Goal: Transaction & Acquisition: Download file/media

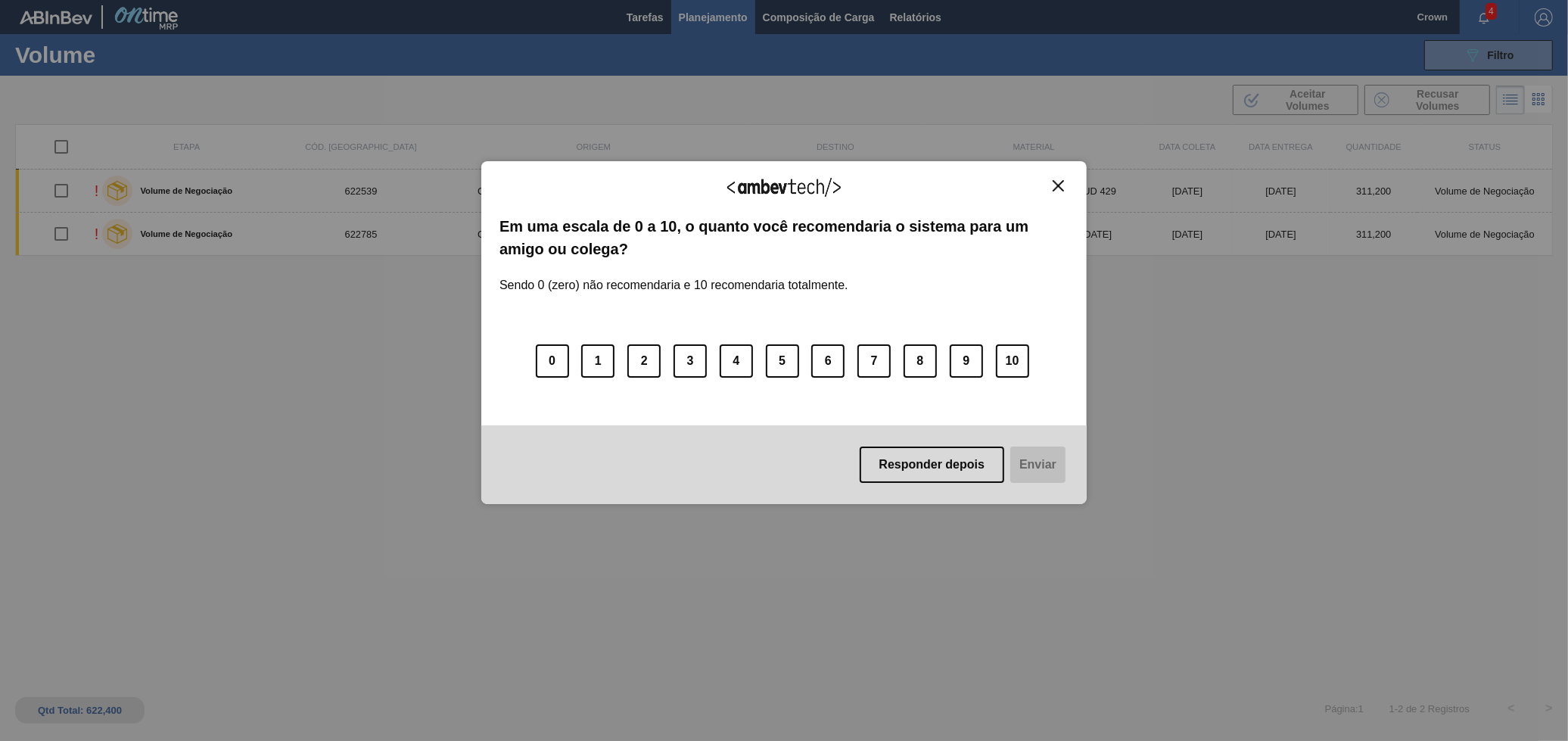
click at [1066, 202] on div "Agradecemos seu feedback!" at bounding box center [784, 197] width 569 height 35
drag, startPoint x: 1046, startPoint y: 181, endPoint x: 1058, endPoint y: 181, distance: 12.0
click at [1051, 181] on div "Agradecemos seu feedback!" at bounding box center [784, 197] width 569 height 35
click at [1059, 181] on img "Close" at bounding box center [1058, 186] width 11 height 11
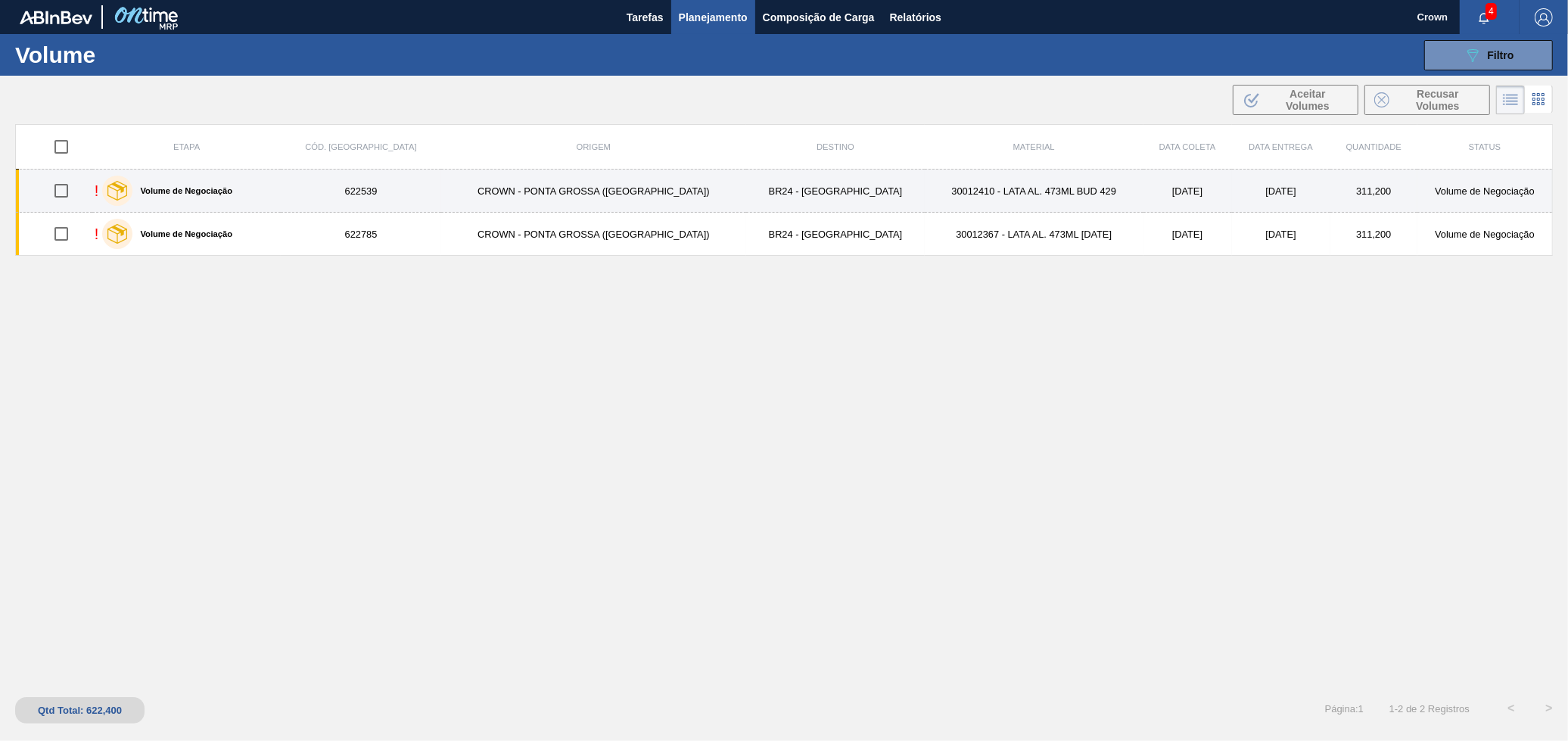
click at [459, 198] on td "CROWN - PONTA GROSSA ([GEOGRAPHIC_DATA])" at bounding box center [594, 191] width 305 height 43
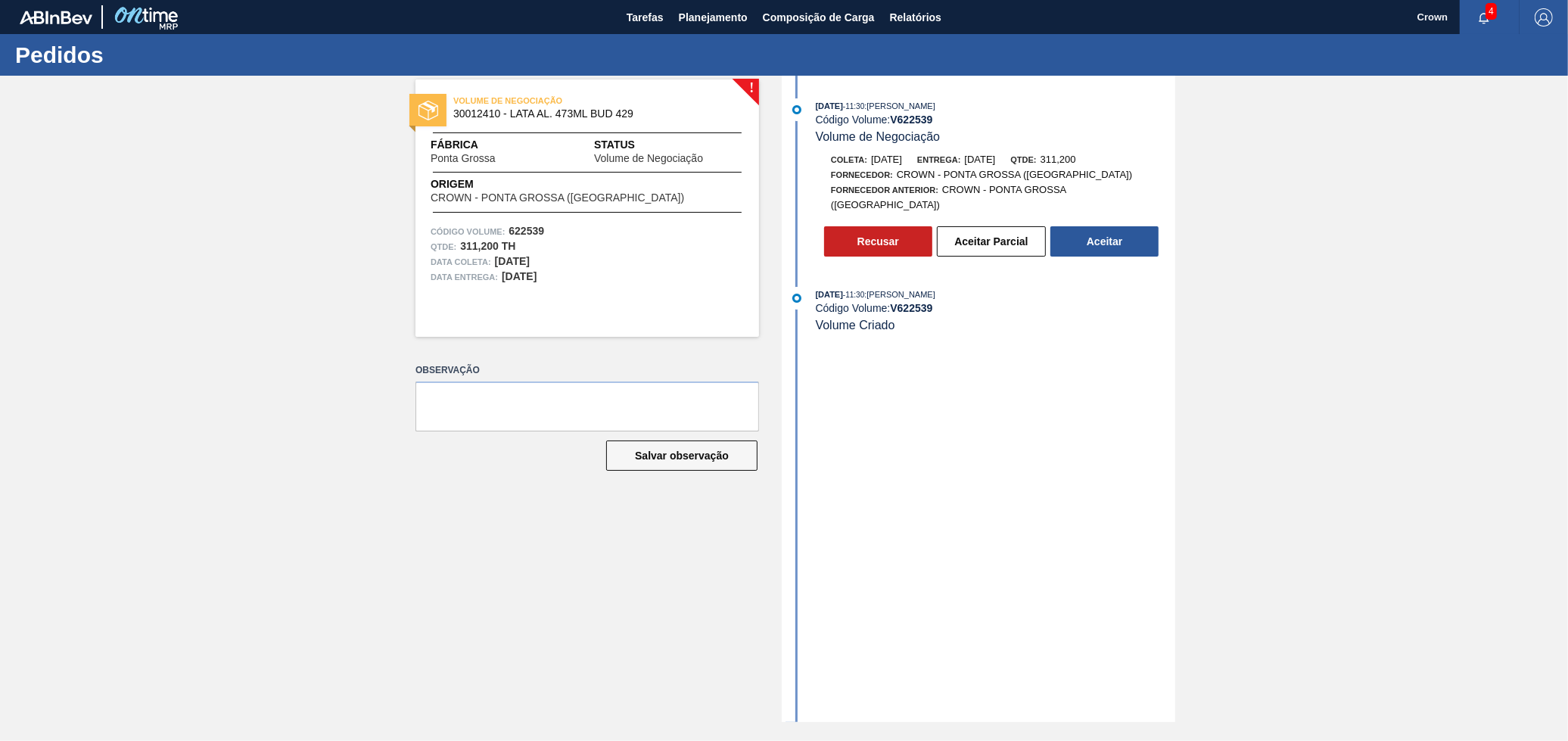
click at [1139, 231] on button "Aceitar" at bounding box center [1104, 242] width 108 height 31
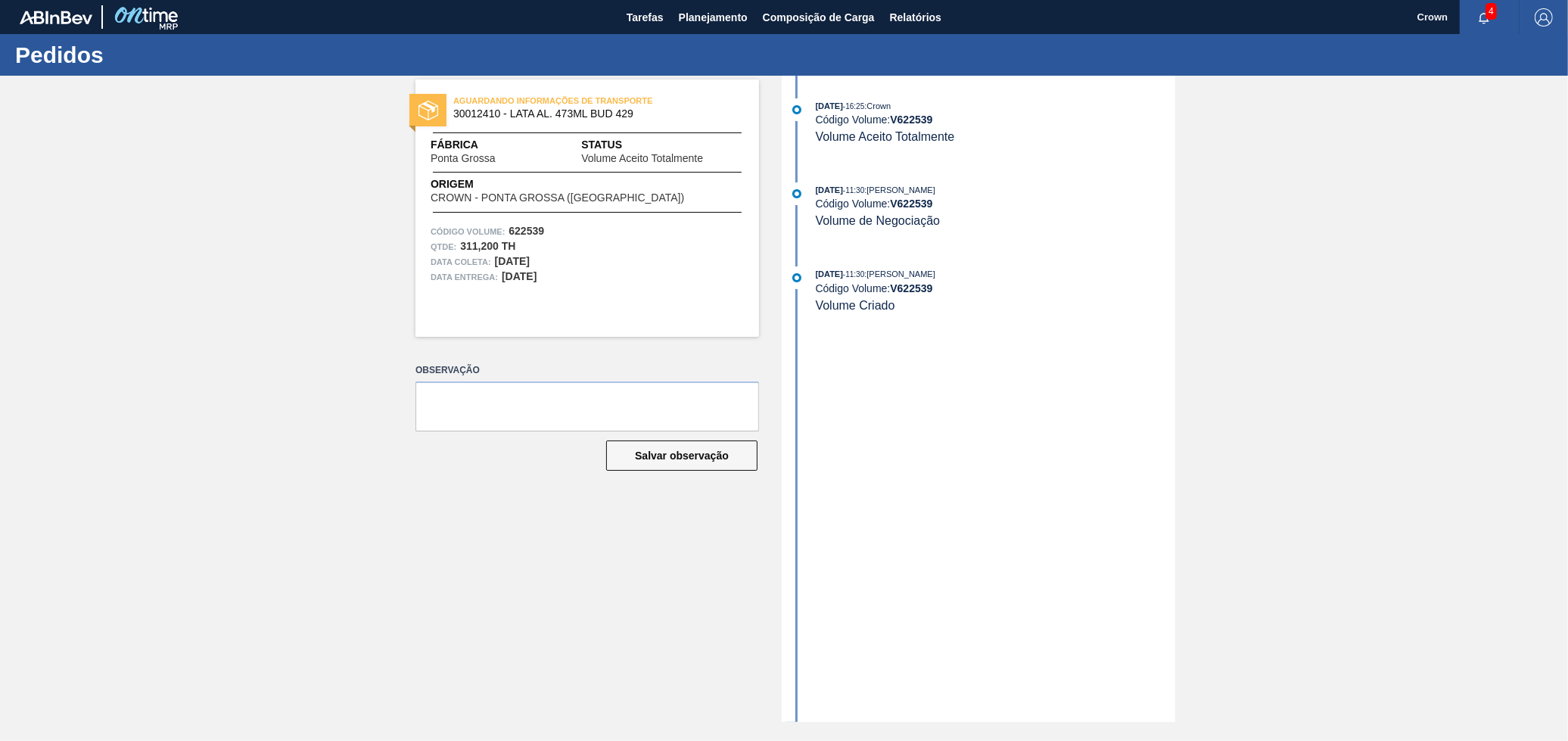
click at [1128, 376] on div "[DATE] 16:25 : Crown Código Volume: V 622539 Volume Aceito Totalmente [DATE] 11…" at bounding box center [980, 398] width 389 height 646
click at [698, 24] on span "Planejamento" at bounding box center [713, 17] width 69 height 18
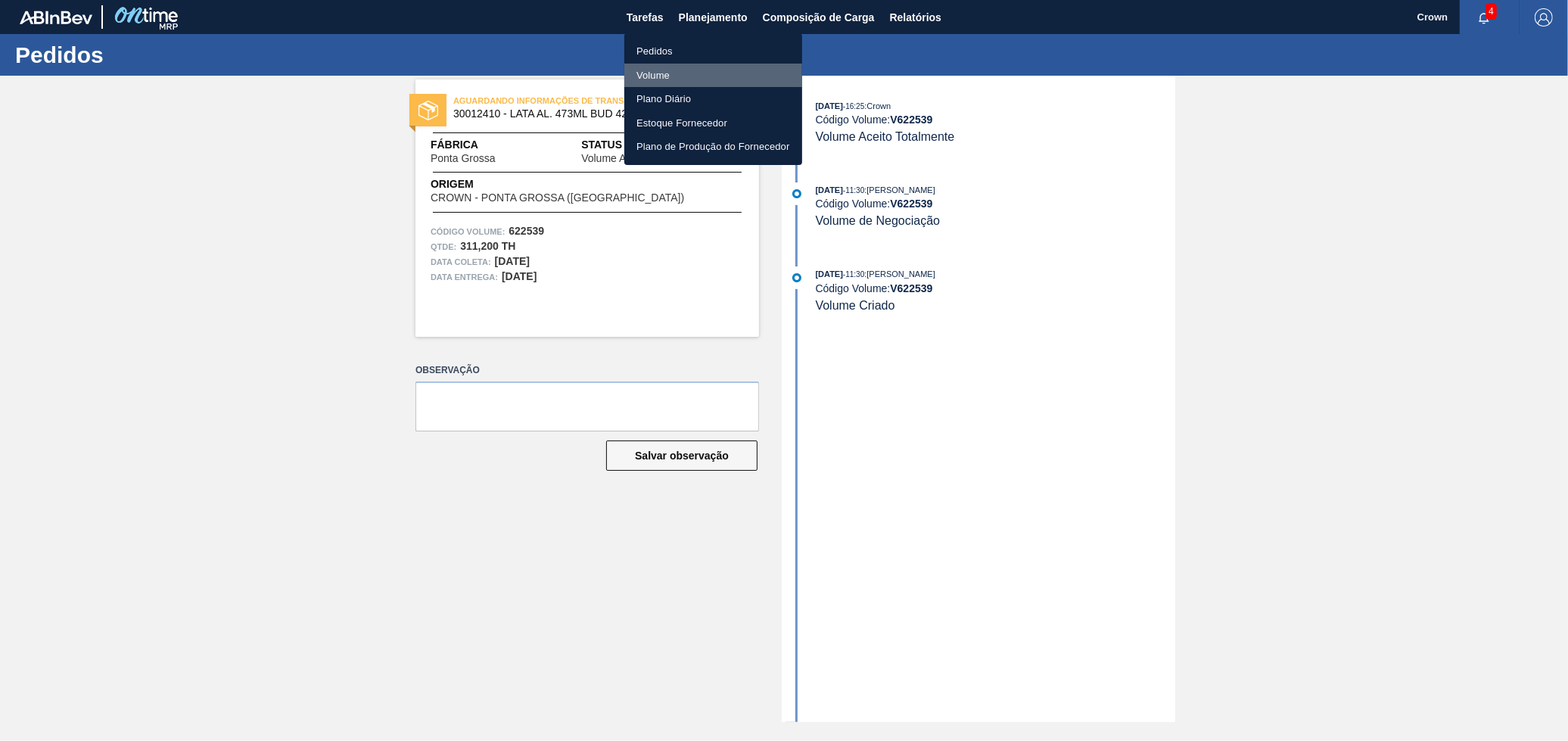
click at [671, 72] on li "Volume" at bounding box center [713, 75] width 178 height 24
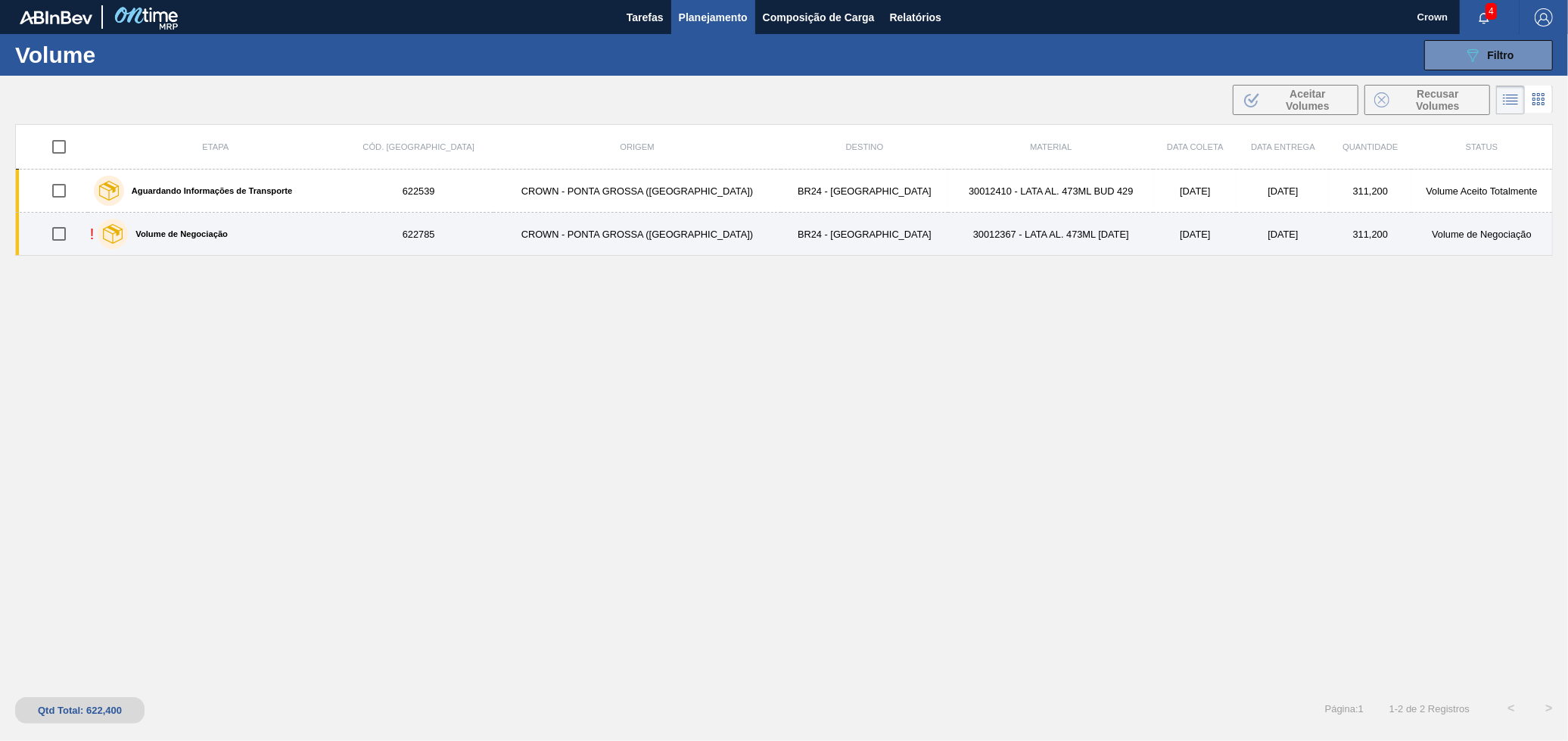
click at [158, 228] on div "Volume de Negociação" at bounding box center [162, 234] width 137 height 38
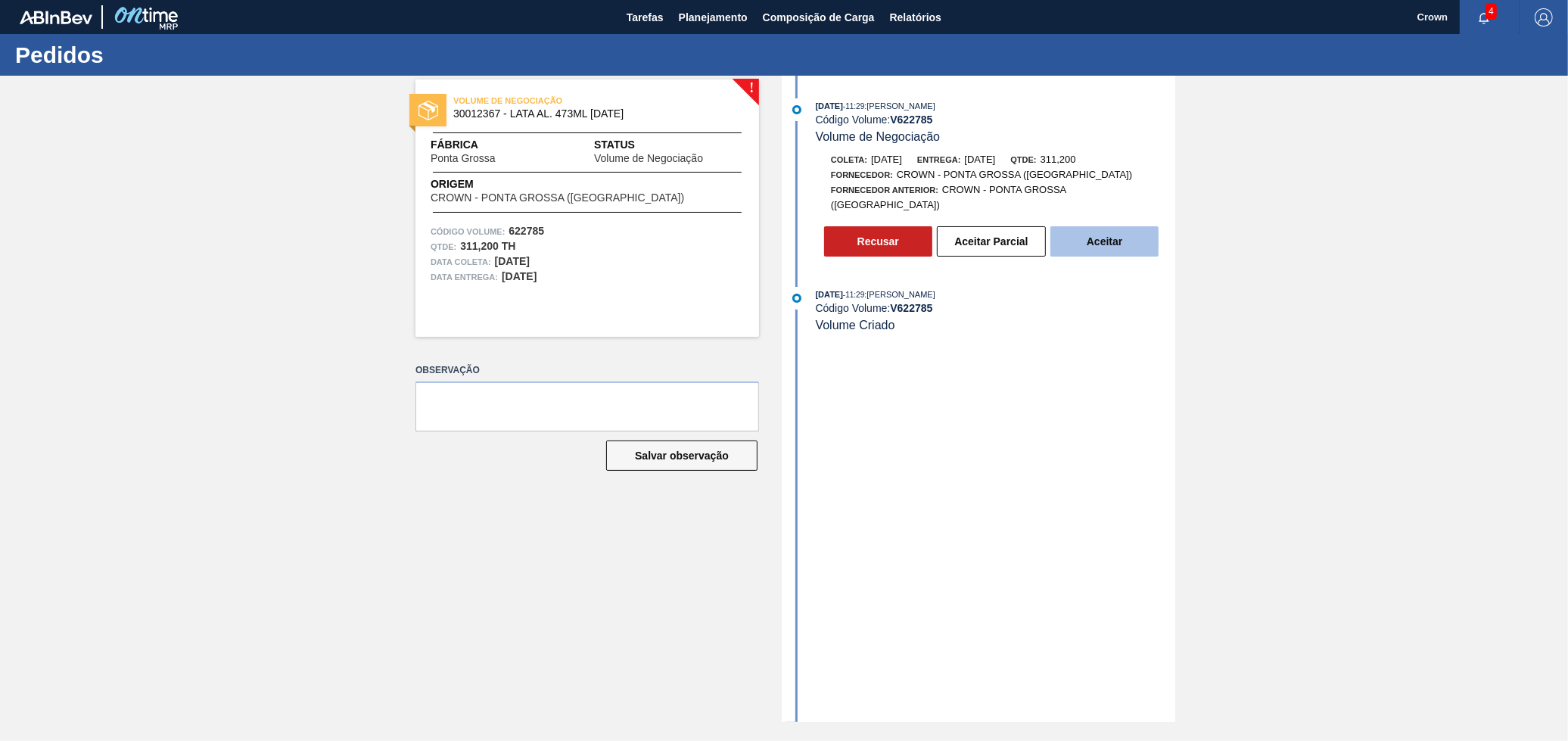
click at [1077, 246] on button "Aceitar" at bounding box center [1104, 242] width 108 height 31
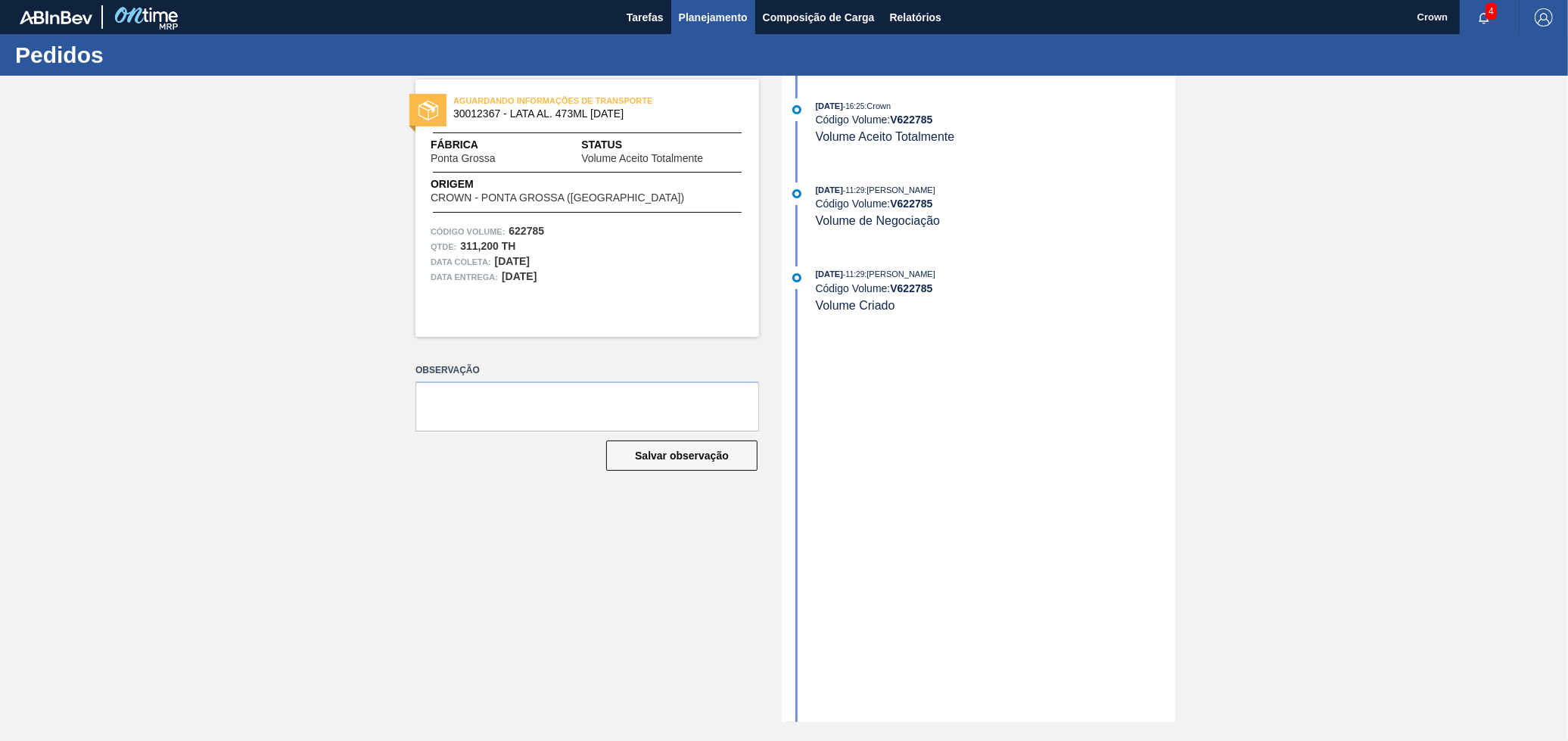
click at [743, 30] on button "Planejamento" at bounding box center [713, 17] width 84 height 34
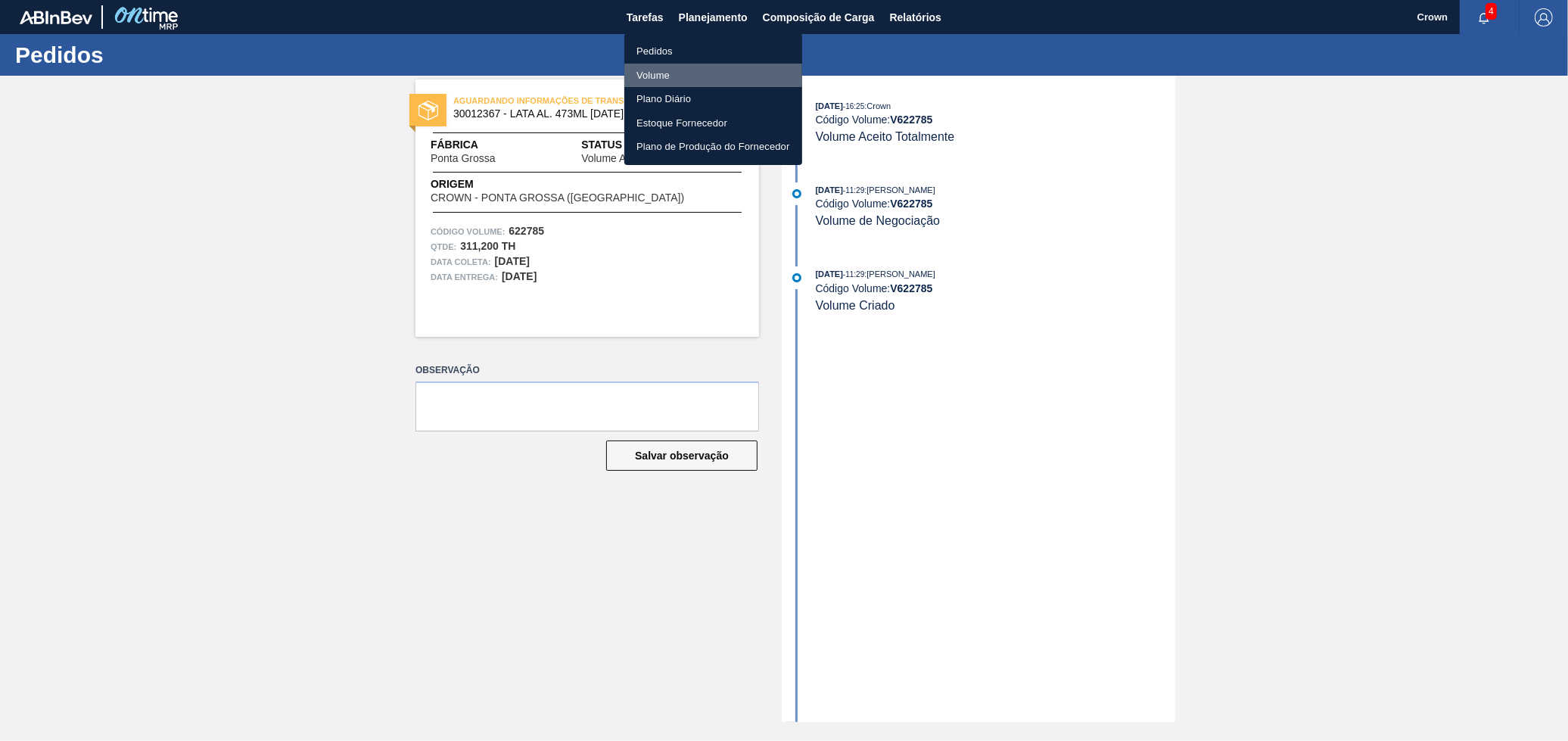
click at [700, 76] on li "Volume" at bounding box center [713, 75] width 178 height 24
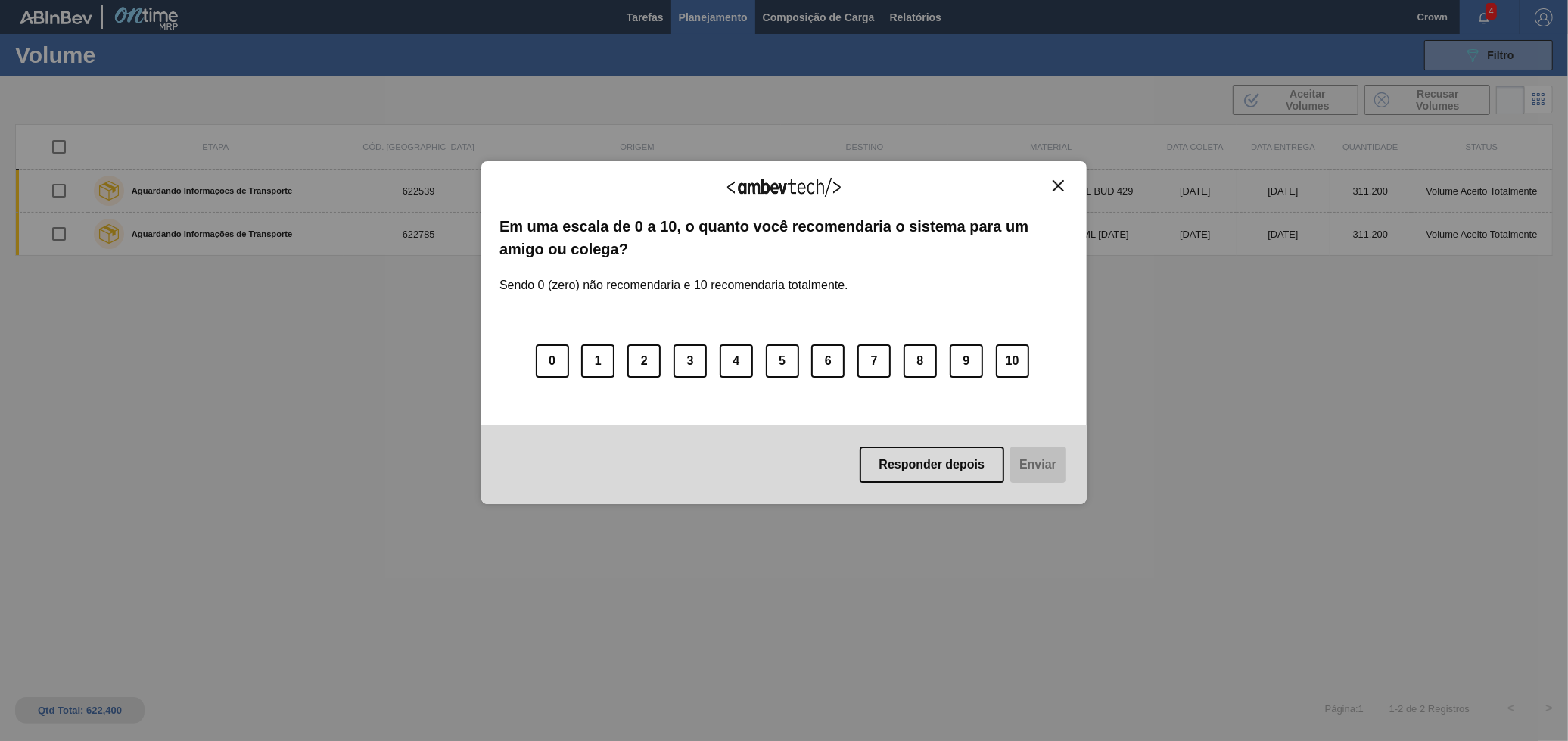
click at [1054, 170] on div "Agradecemos seu feedback! Em uma escala de 0 a 10, o quanto você recomendaria o…" at bounding box center [784, 333] width 605 height 344
click at [1054, 171] on div "Agradecemos seu feedback! Em uma escala de 0 a 10, o quanto você recomendaria o…" at bounding box center [784, 333] width 605 height 344
click at [1056, 178] on div "Agradecemos seu feedback! Em uma escala de 0 a 10, o quanto você recomendaria o…" at bounding box center [784, 333] width 605 height 344
click at [1062, 190] on img "Close" at bounding box center [1058, 186] width 11 height 11
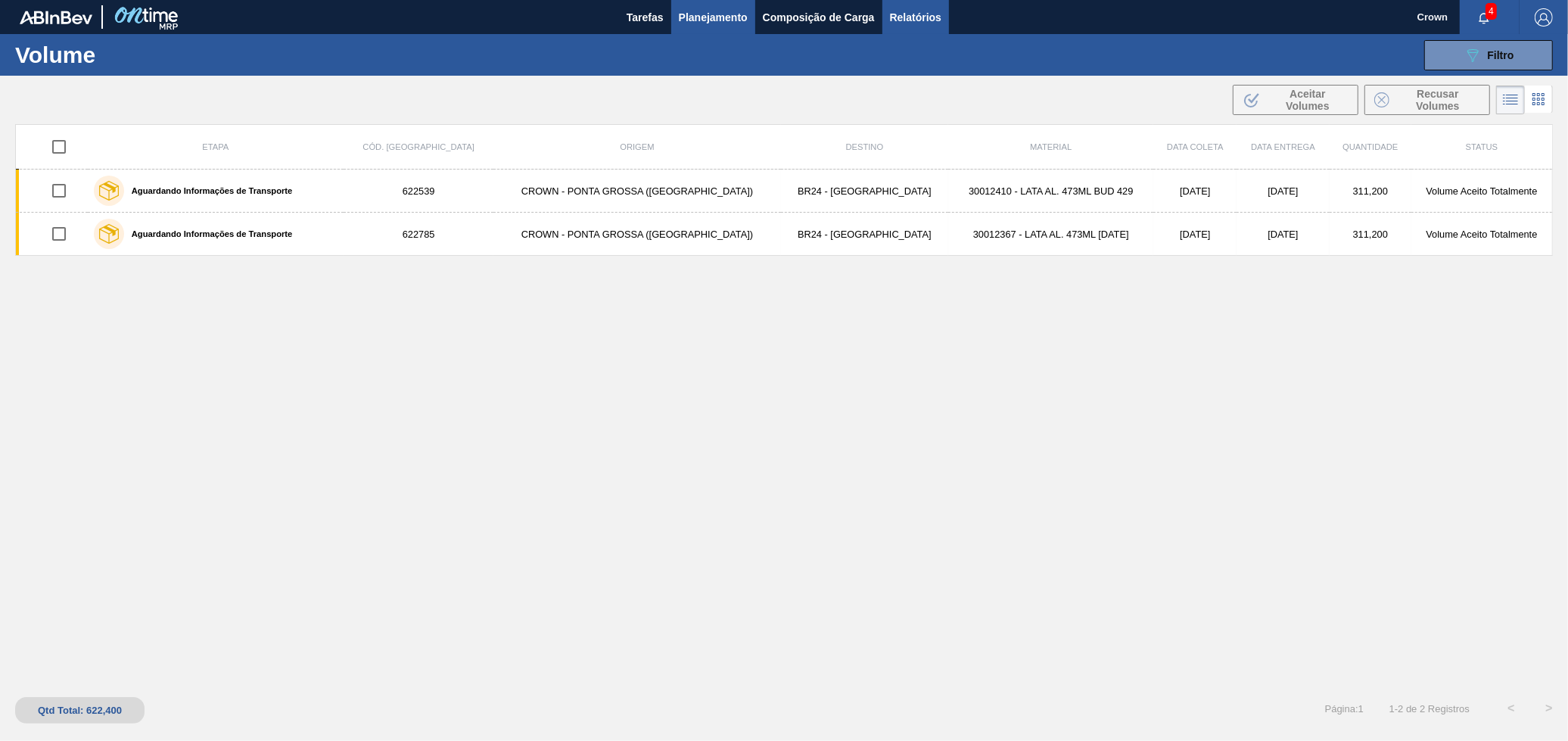
click at [898, 14] on span "Relatórios" at bounding box center [915, 17] width 52 height 18
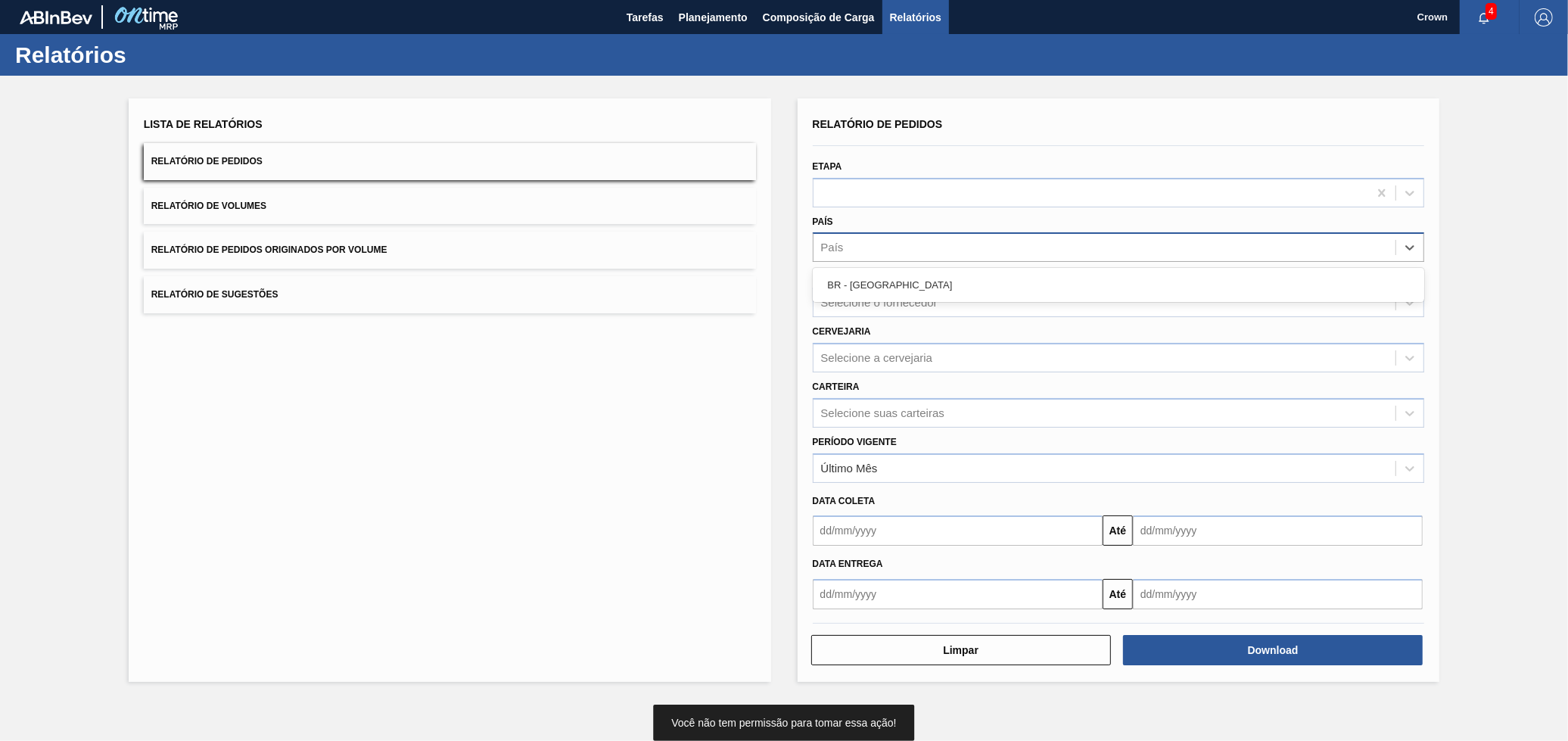
click at [924, 240] on div "País" at bounding box center [1104, 247] width 583 height 22
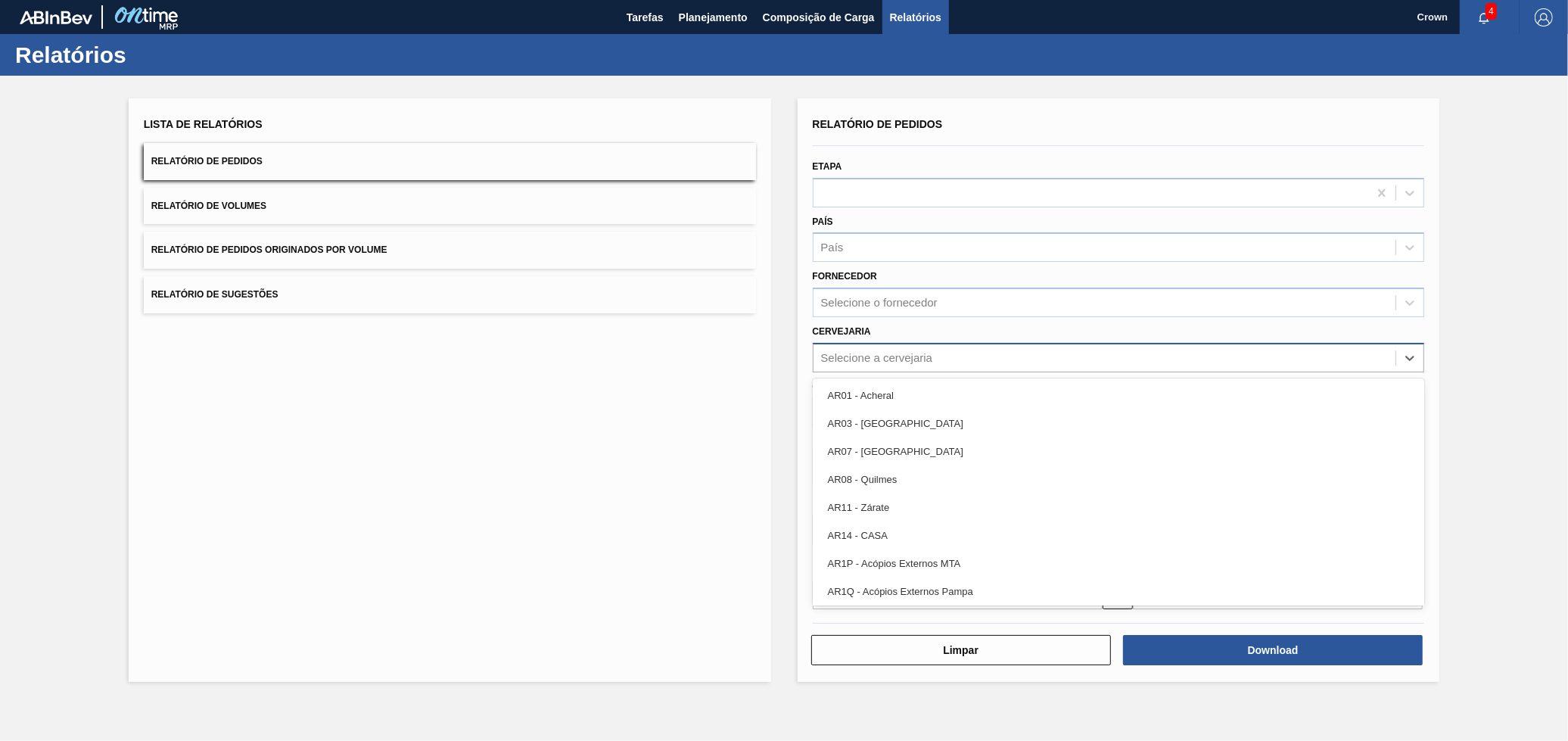
click at [871, 351] on div "Selecione a cervejaria" at bounding box center [876, 357] width 112 height 12
click at [834, 205] on div at bounding box center [1119, 192] width 612 height 30
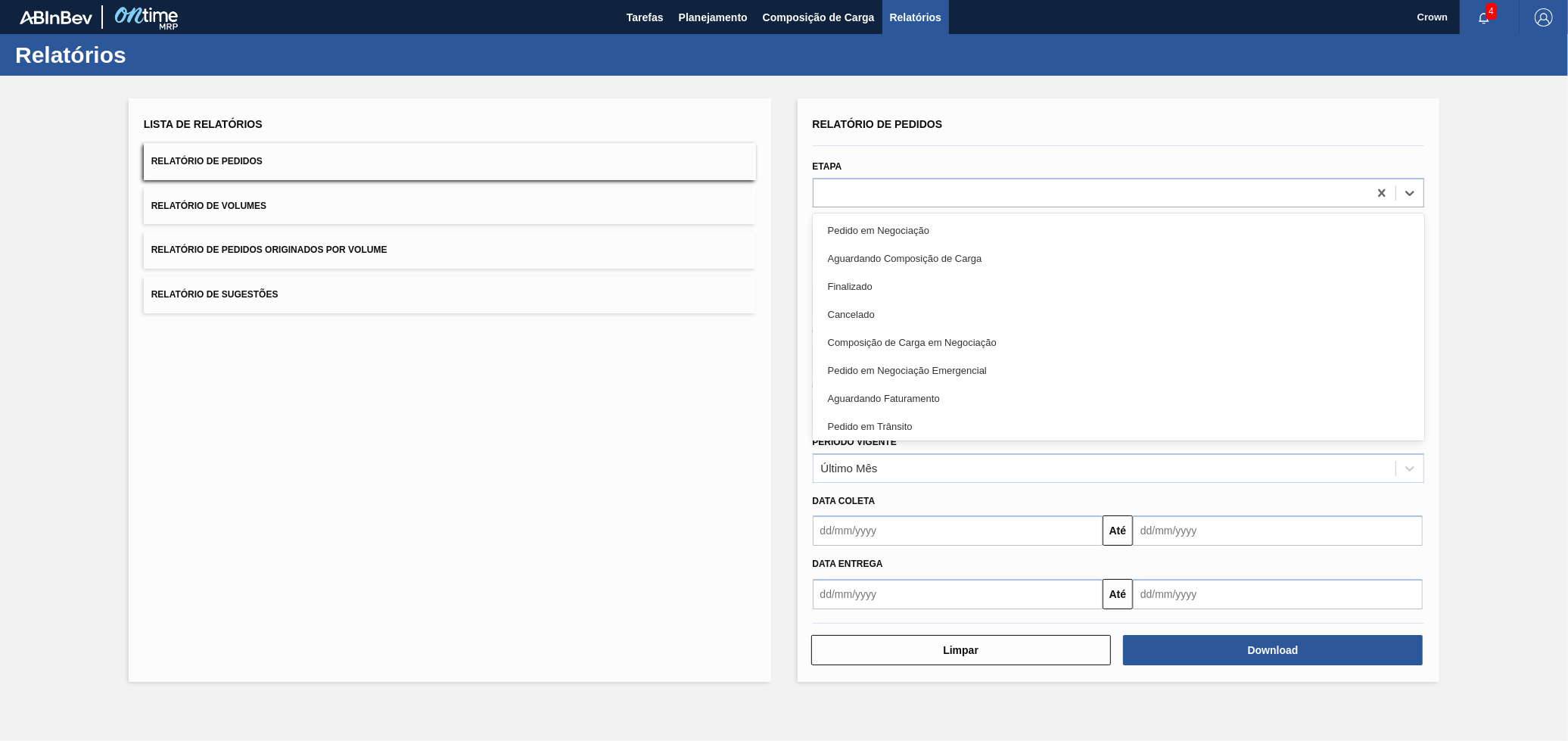
click at [922, 390] on div "Aguardando Faturamento" at bounding box center [1119, 398] width 612 height 28
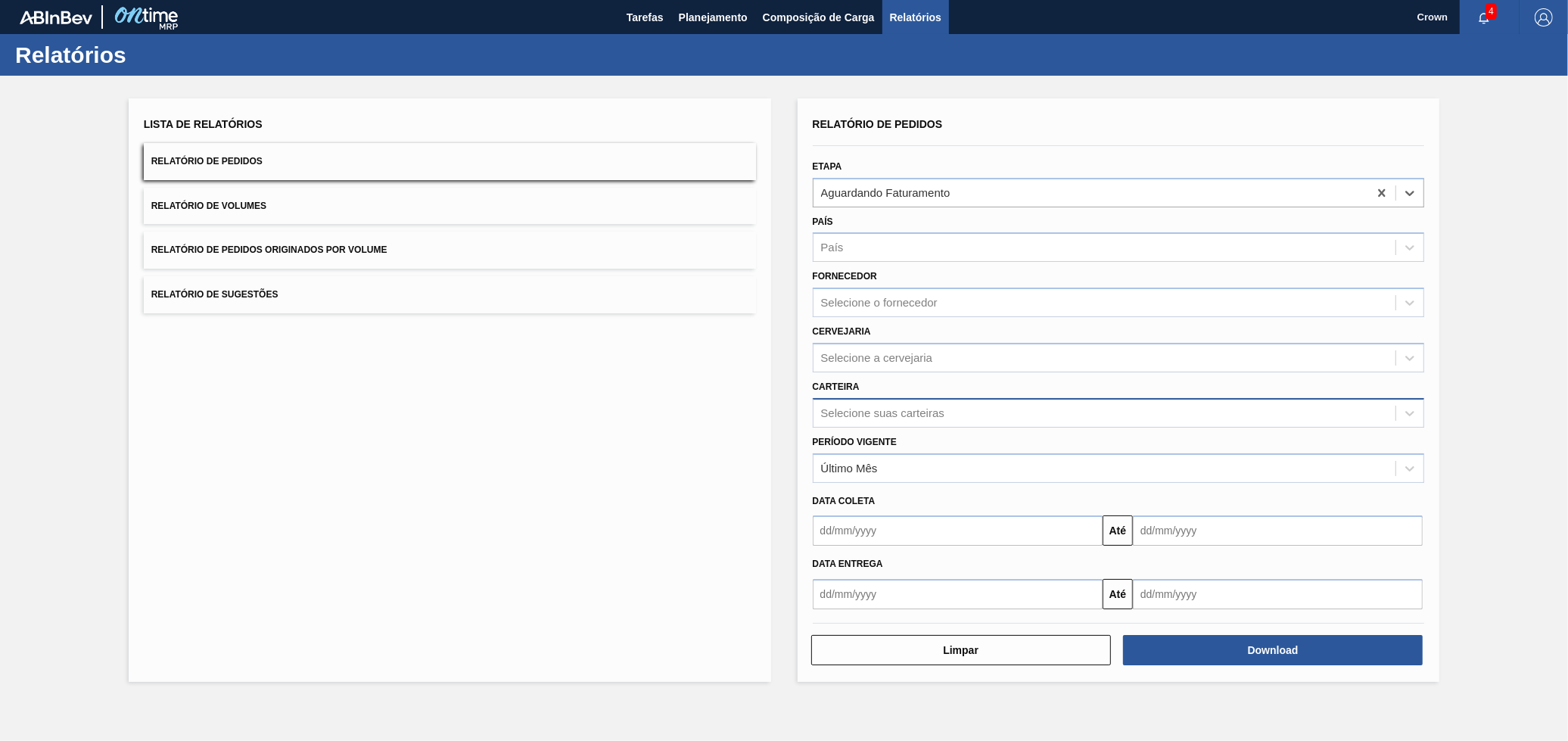
click at [889, 409] on div "Selecione suas carteiras" at bounding box center [882, 413] width 123 height 12
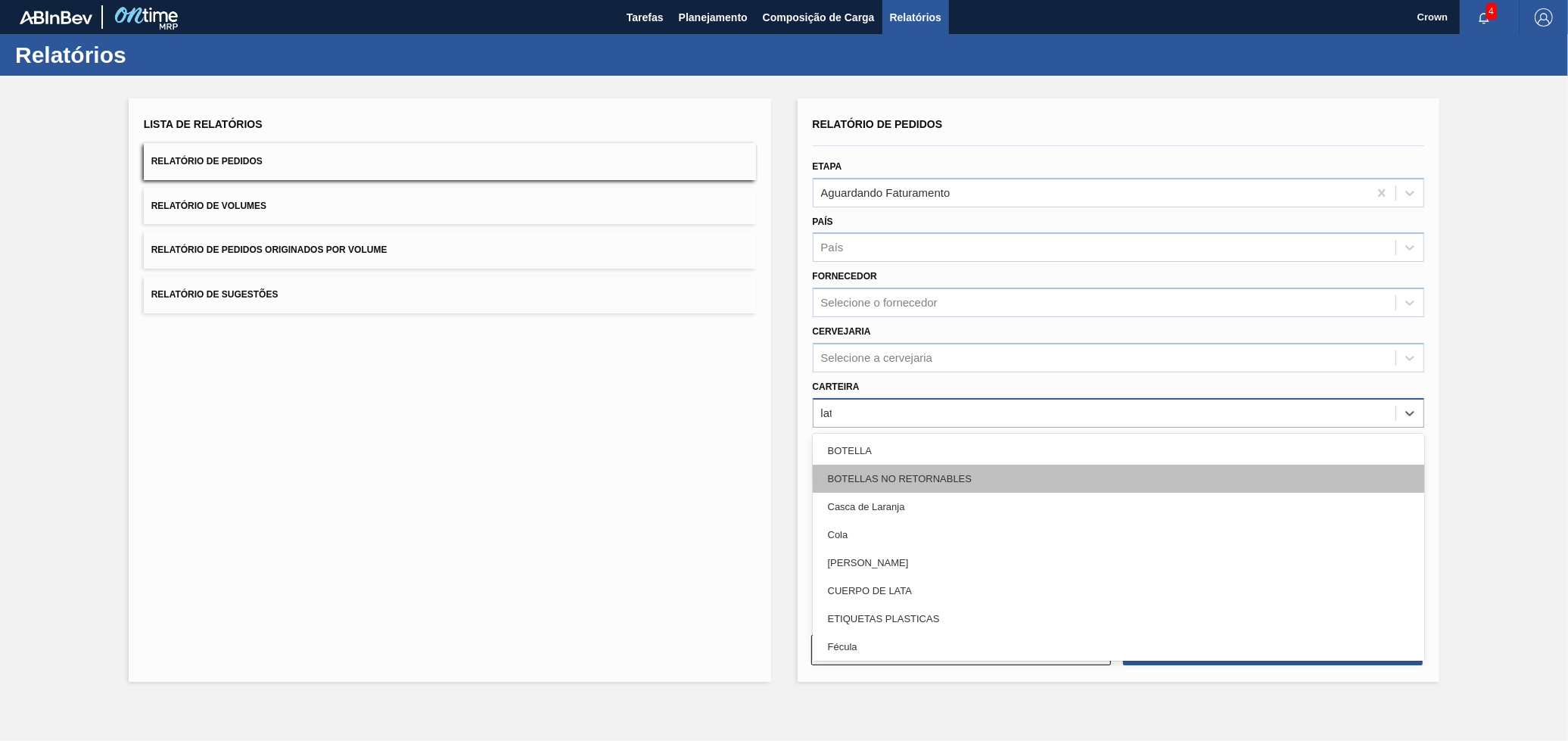
type input "lata"
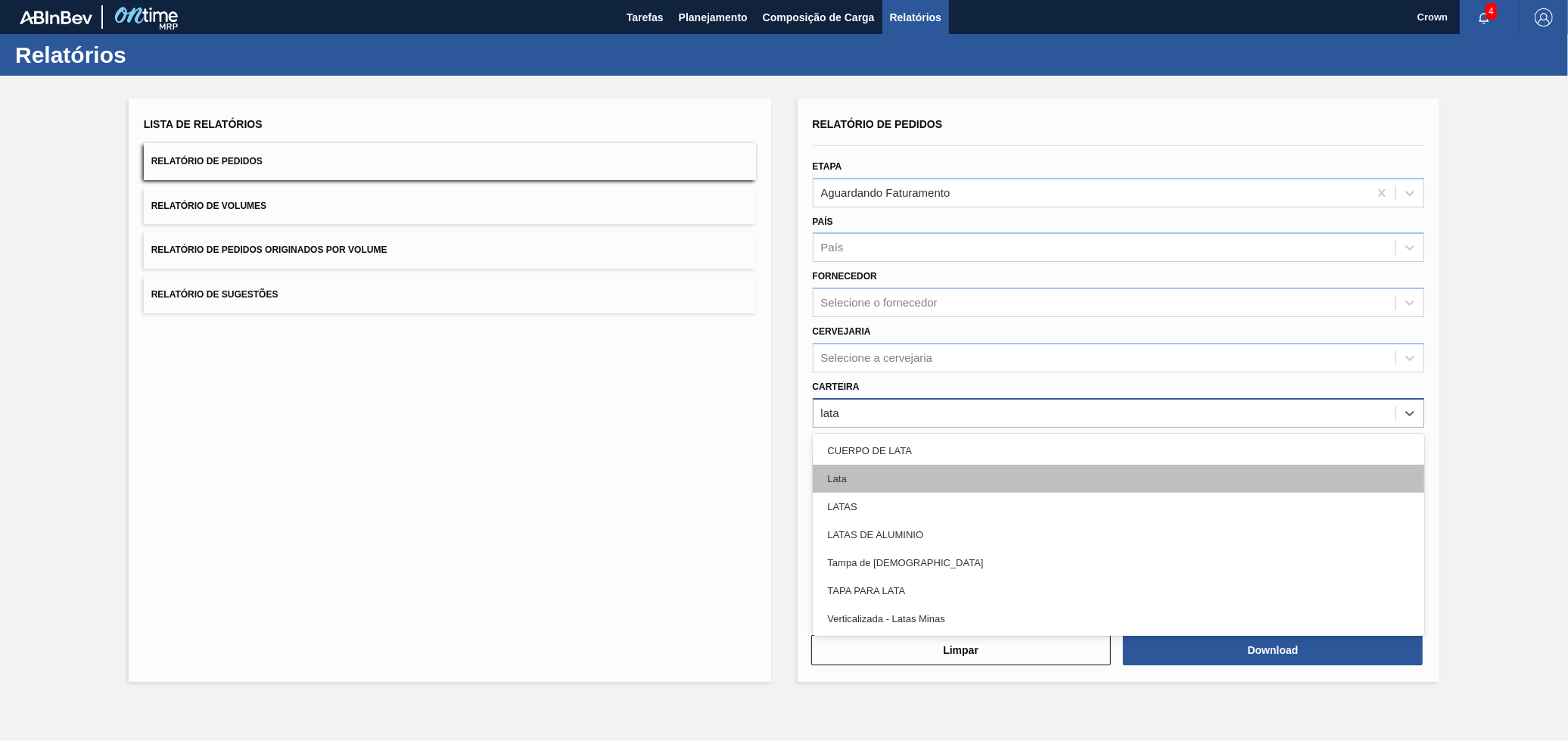
click at [974, 476] on div "Lata" at bounding box center [1119, 478] width 612 height 28
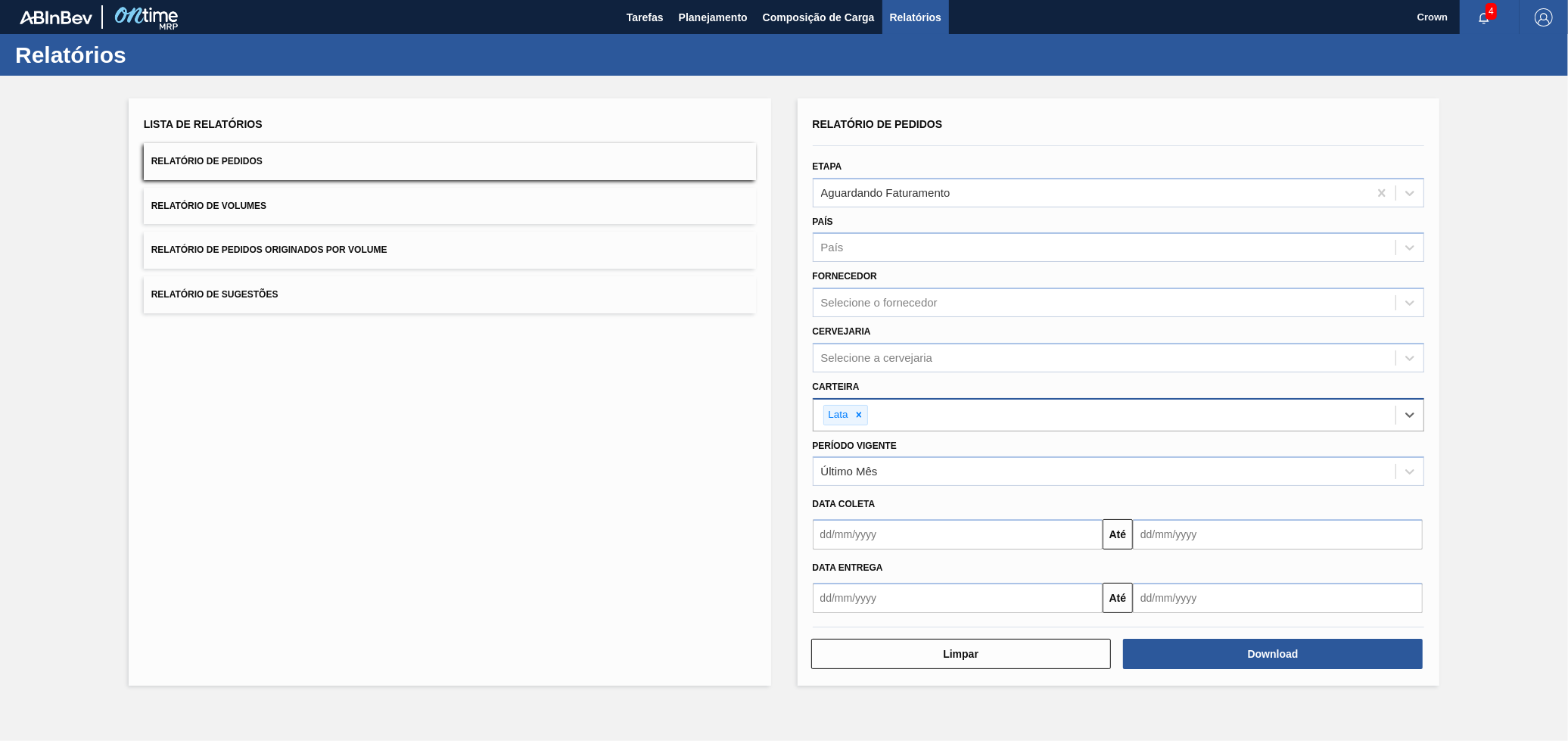
click at [1186, 667] on div "Download" at bounding box center [1274, 654] width 312 height 33
click at [1191, 660] on button "Download" at bounding box center [1273, 654] width 300 height 31
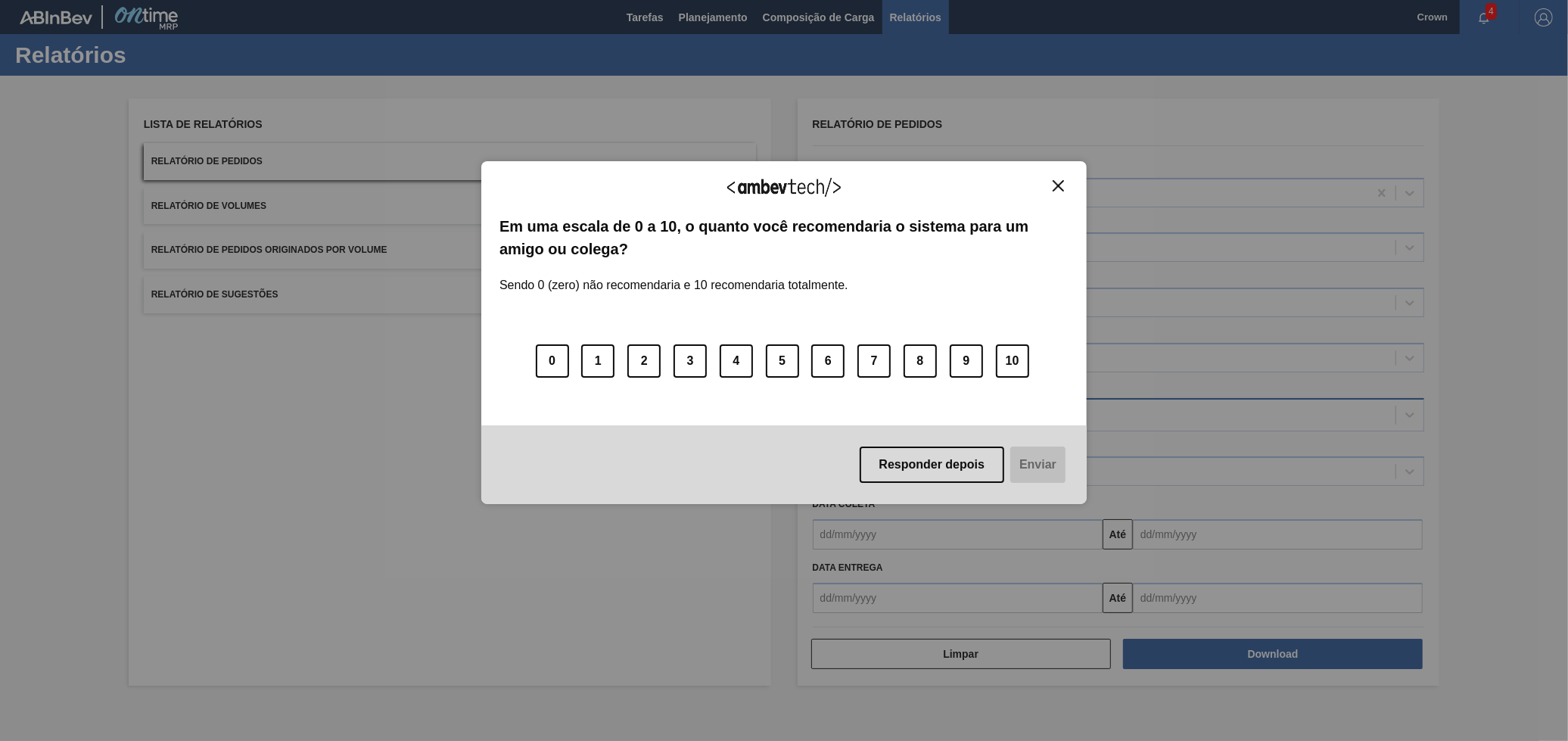
click at [1059, 197] on div "Agradecemos seu feedback!" at bounding box center [784, 197] width 569 height 35
click at [1061, 186] on img "Close" at bounding box center [1058, 186] width 11 height 11
click at [1068, 180] on button "Close" at bounding box center [1057, 185] width 20 height 12
